Goal: Task Accomplishment & Management: Use online tool/utility

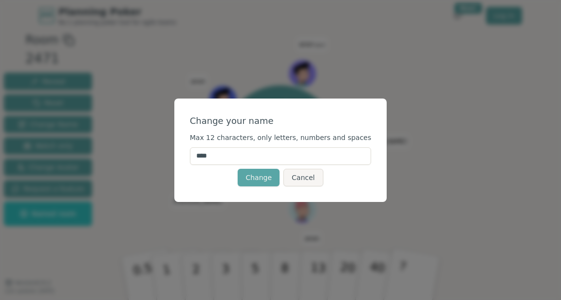
drag, startPoint x: 259, startPoint y: 151, endPoint x: 248, endPoint y: 153, distance: 11.6
click at [248, 153] on input "****" at bounding box center [281, 156] width 182 height 18
type input "*"
click at [259, 177] on button "Change" at bounding box center [259, 178] width 42 height 18
click at [245, 174] on button "Change" at bounding box center [259, 178] width 42 height 18
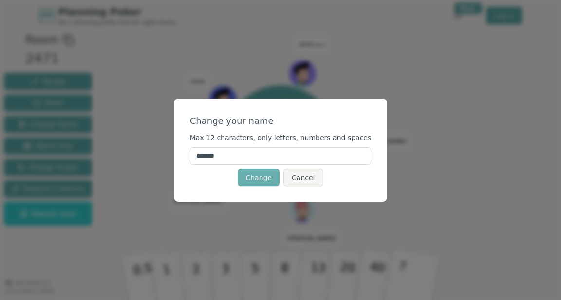
click at [258, 180] on button "Change" at bounding box center [259, 178] width 42 height 18
click at [267, 170] on button "Change" at bounding box center [259, 178] width 42 height 18
type input "*"
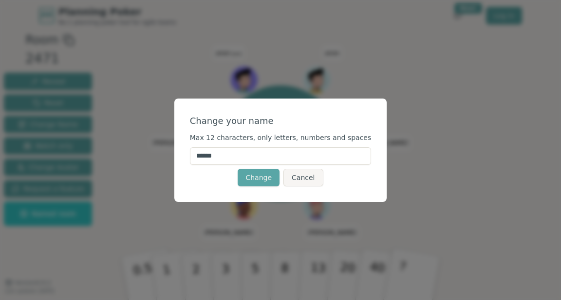
type input "*******"
click at [259, 177] on button "Change" at bounding box center [259, 178] width 42 height 18
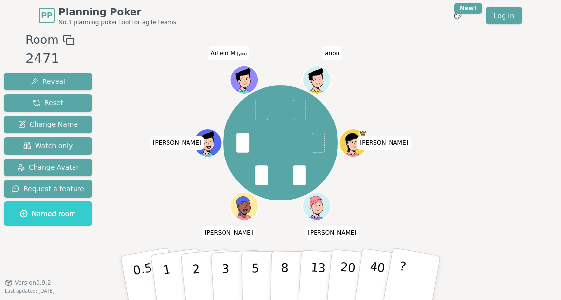
click at [248, 80] on icon at bounding box center [244, 78] width 27 height 3
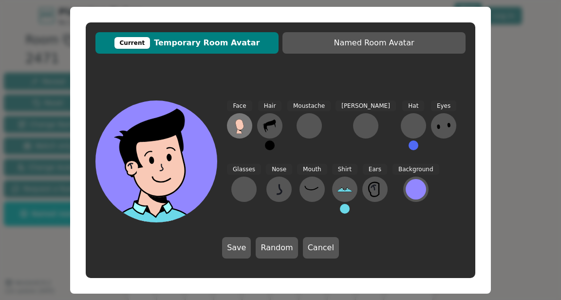
click at [241, 116] on button at bounding box center [239, 125] width 25 height 25
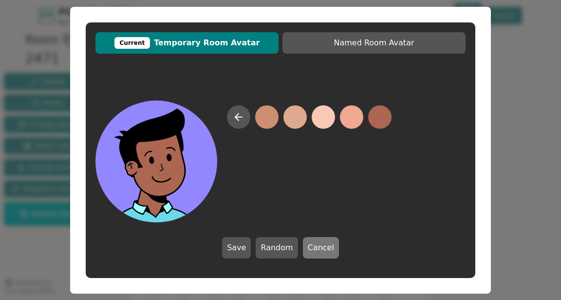
click at [307, 253] on button "Cancel" at bounding box center [321, 247] width 36 height 21
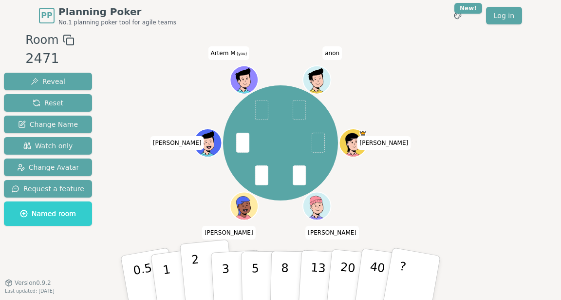
click at [206, 267] on button "2" at bounding box center [208, 277] width 56 height 77
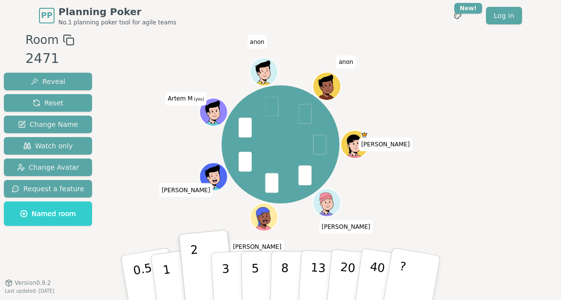
click at [216, 113] on div at bounding box center [214, 121] width 27 height 24
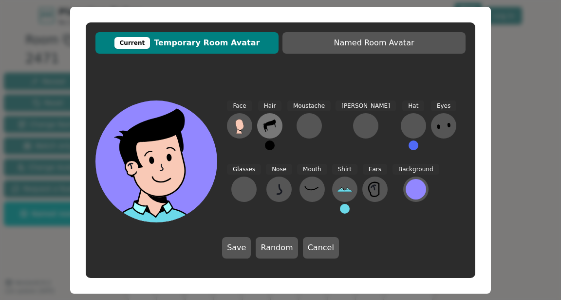
click at [268, 130] on icon at bounding box center [270, 126] width 16 height 16
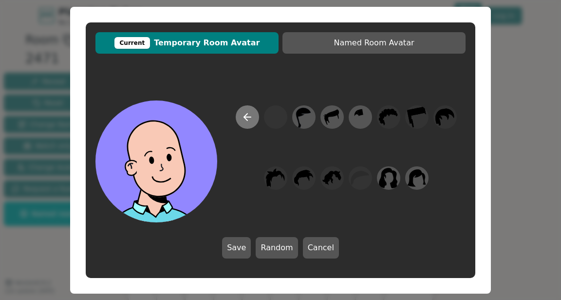
click at [248, 118] on icon at bounding box center [248, 117] width 12 height 12
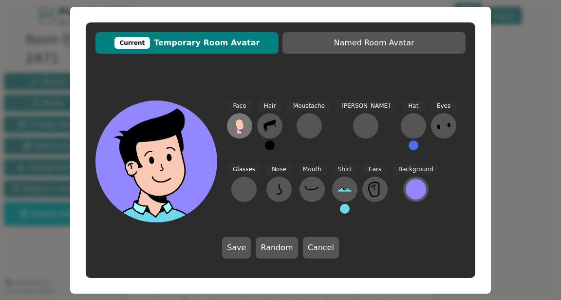
click at [238, 122] on icon at bounding box center [239, 124] width 8 height 11
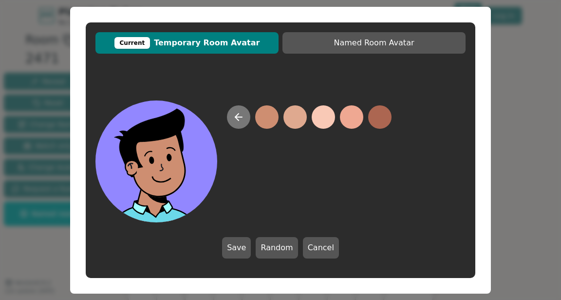
click at [239, 115] on icon at bounding box center [239, 117] width 12 height 12
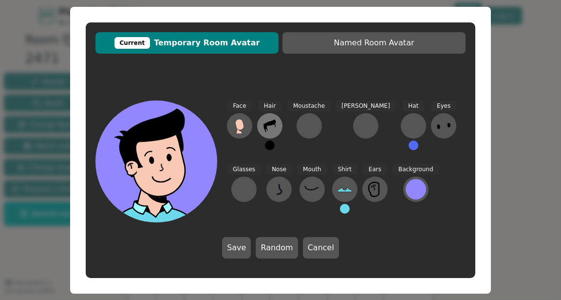
click at [269, 123] on icon at bounding box center [270, 125] width 12 height 13
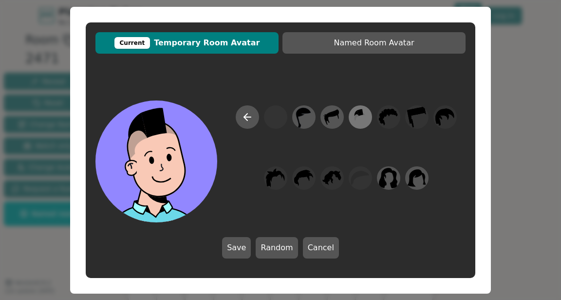
click at [359, 121] on icon at bounding box center [360, 117] width 19 height 22
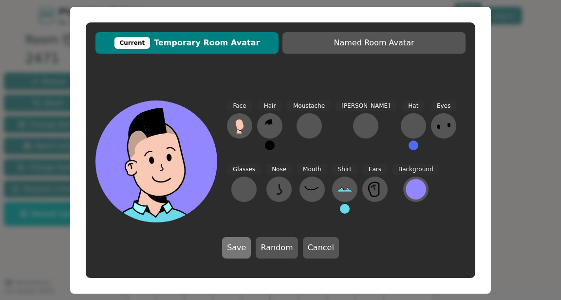
click at [233, 245] on button "Save" at bounding box center [236, 247] width 29 height 21
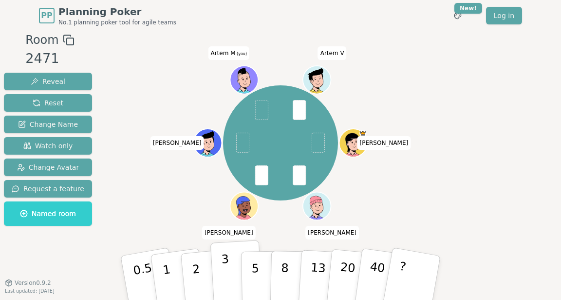
click at [223, 272] on button "3" at bounding box center [236, 278] width 53 height 76
